Goal: Task Accomplishment & Management: Manage account settings

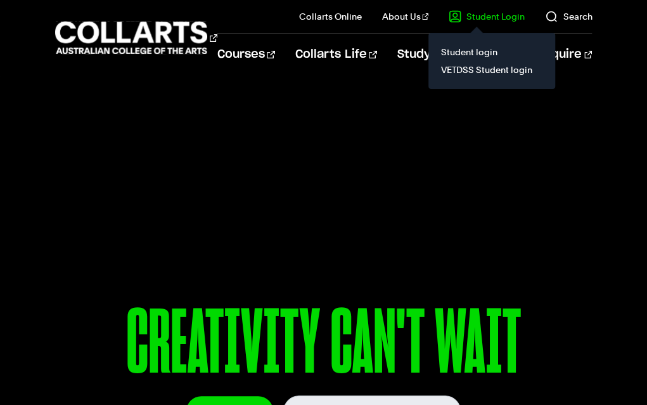
click at [488, 18] on link "Student Login" at bounding box center [487, 16] width 76 height 13
click at [481, 71] on link "VETDSS Student login" at bounding box center [492, 70] width 107 height 18
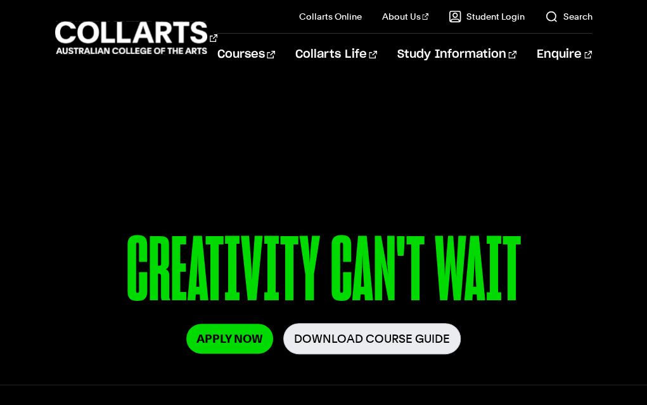
scroll to position [73, 0]
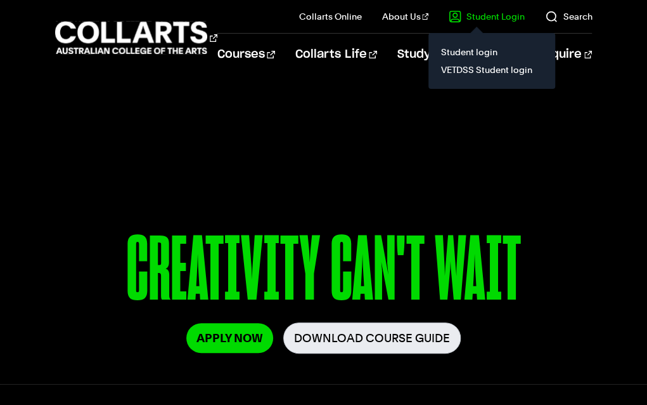
click at [486, 15] on link "Student Login" at bounding box center [487, 16] width 76 height 13
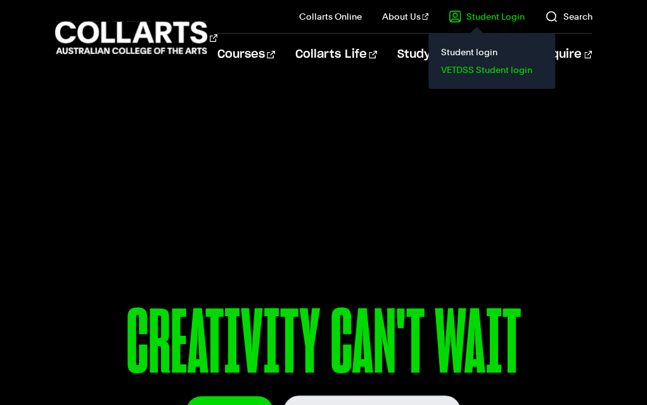
click at [448, 74] on link "VETDSS Student login" at bounding box center [492, 70] width 107 height 18
